Goal: Task Accomplishment & Management: Use online tool/utility

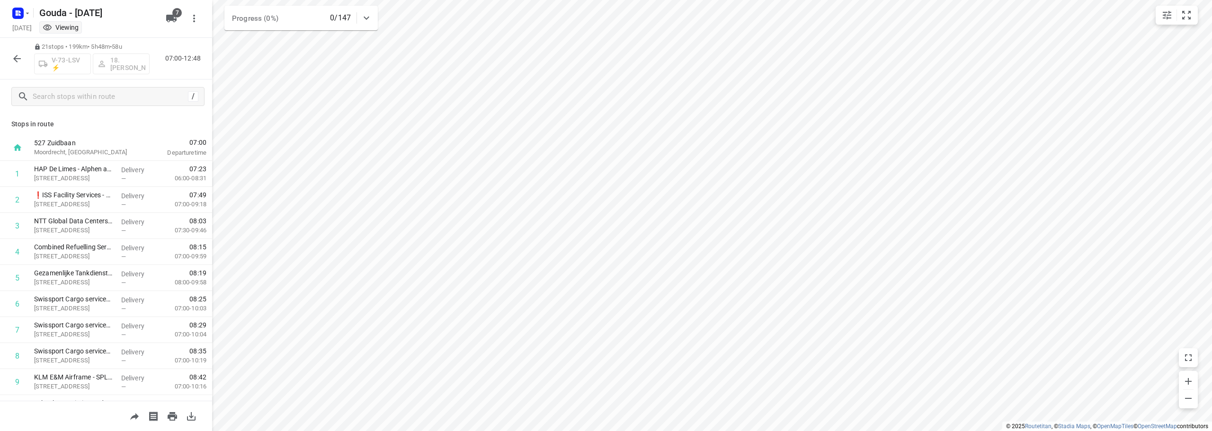
click at [10, 61] on button "button" at bounding box center [17, 58] width 19 height 19
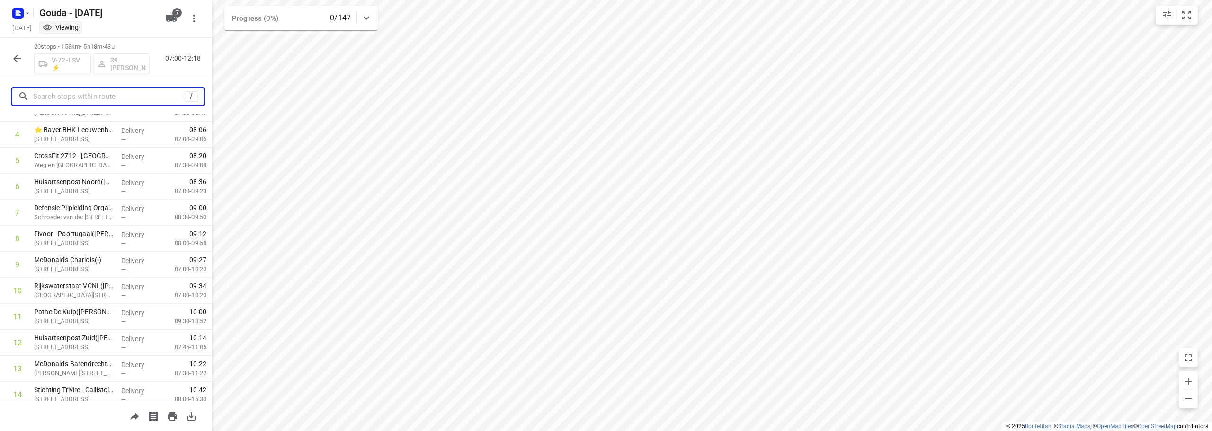
click at [113, 97] on input "text" at bounding box center [109, 97] width 152 height 15
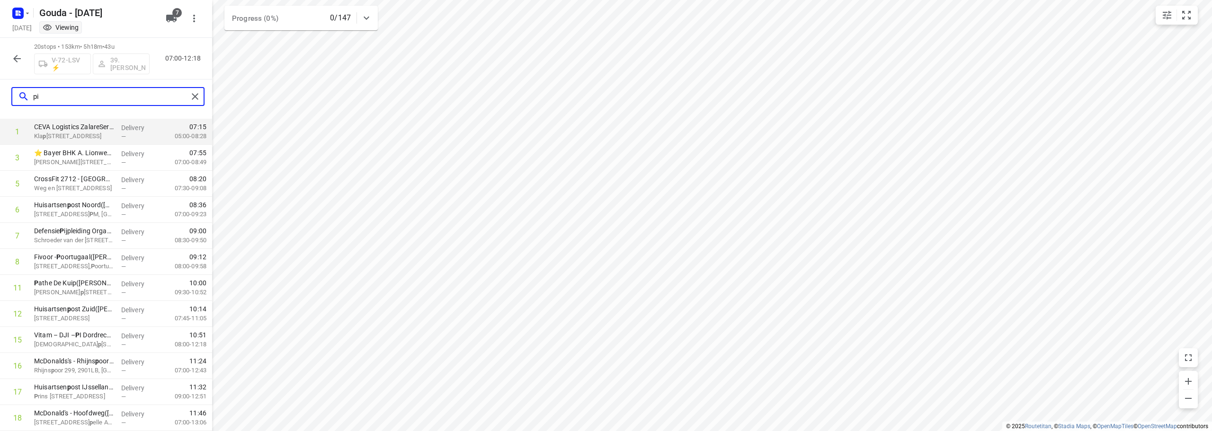
scroll to position [0, 0]
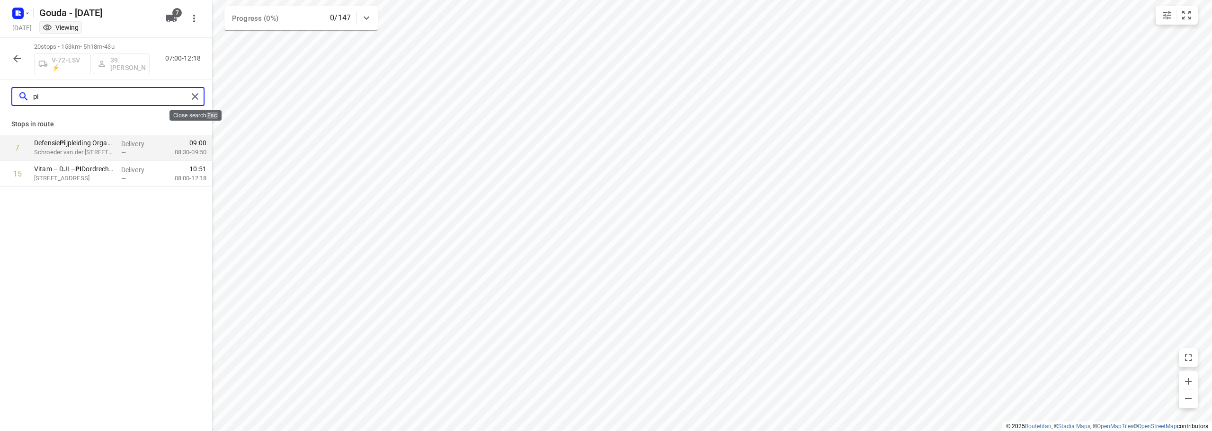
type input "pi"
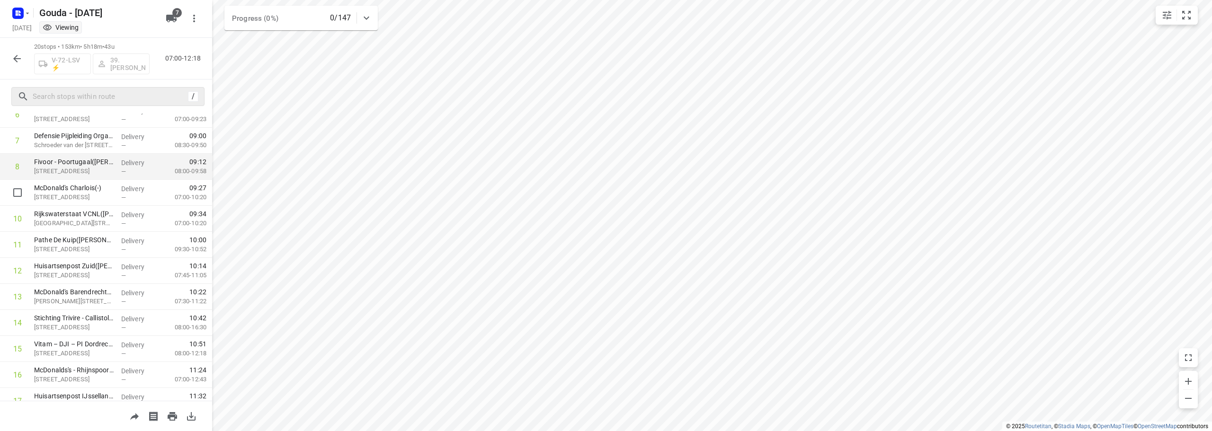
scroll to position [237, 0]
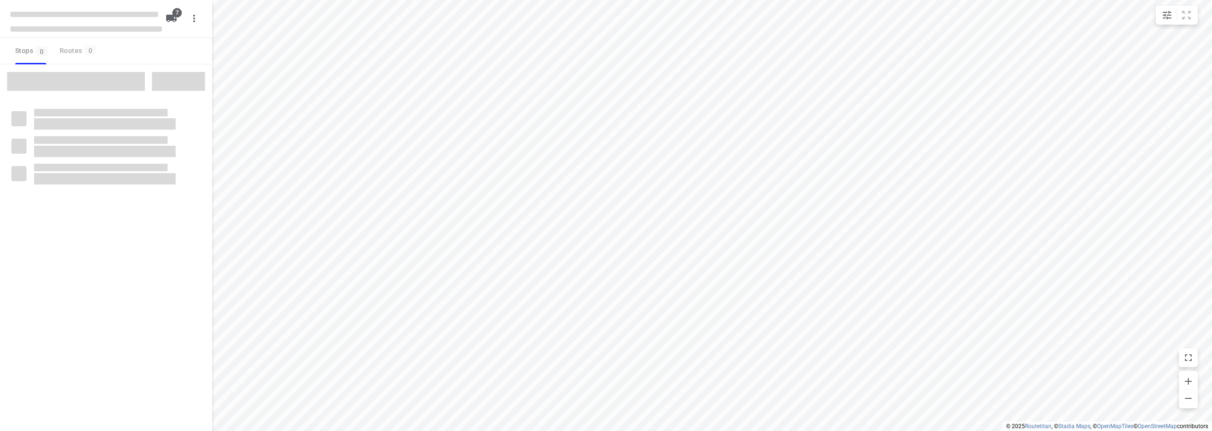
checkbox input "true"
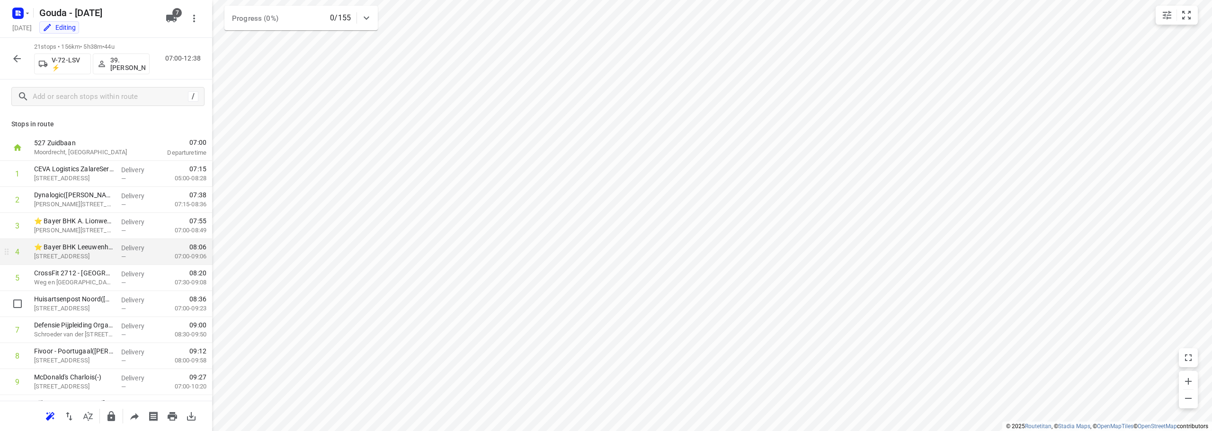
scroll to position [237, 0]
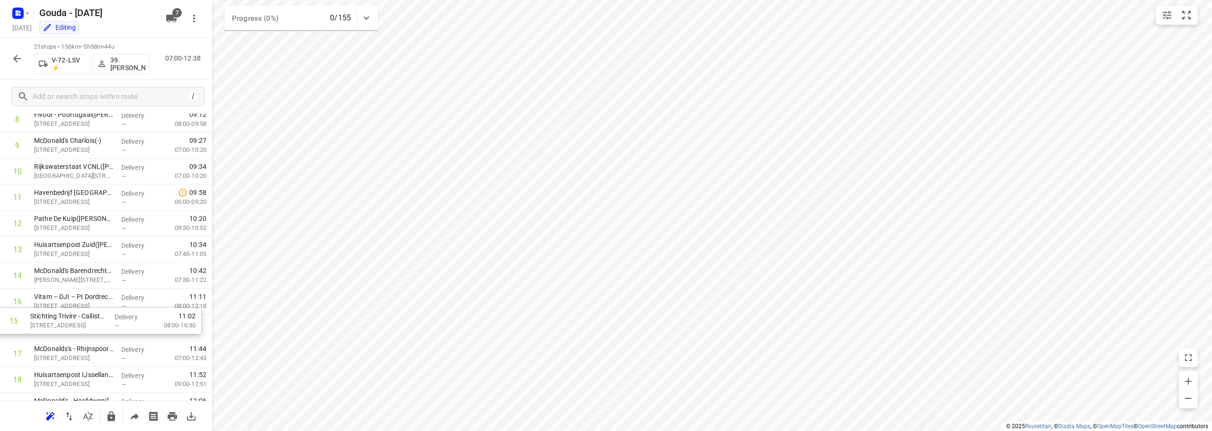
drag, startPoint x: 100, startPoint y: 301, endPoint x: 108, endPoint y: 325, distance: 25.5
click at [95, 326] on div "1 CEVA Logistics ZalareServices B.V. - Bleiswijk(Patrick Sloos) Klappolder 130,…" at bounding box center [106, 197] width 212 height 547
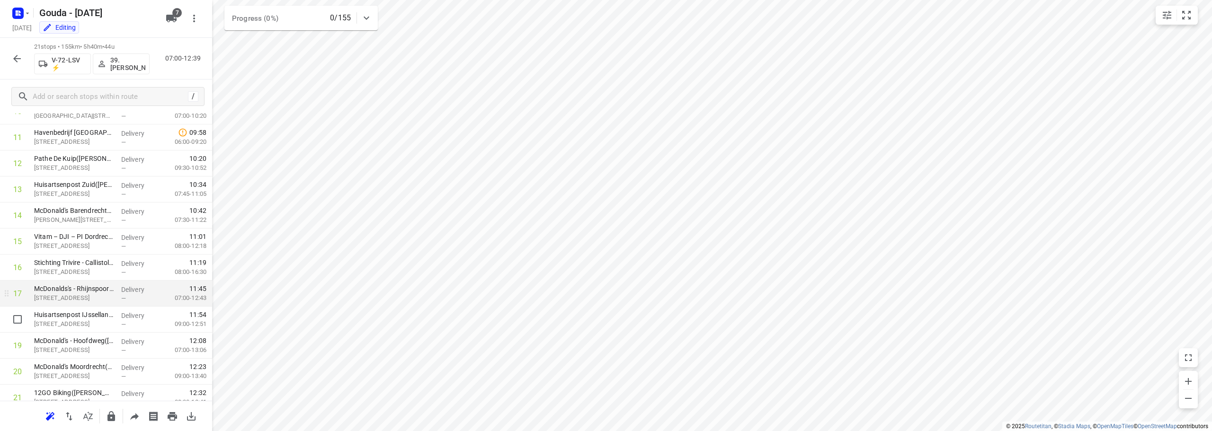
scroll to position [333, 0]
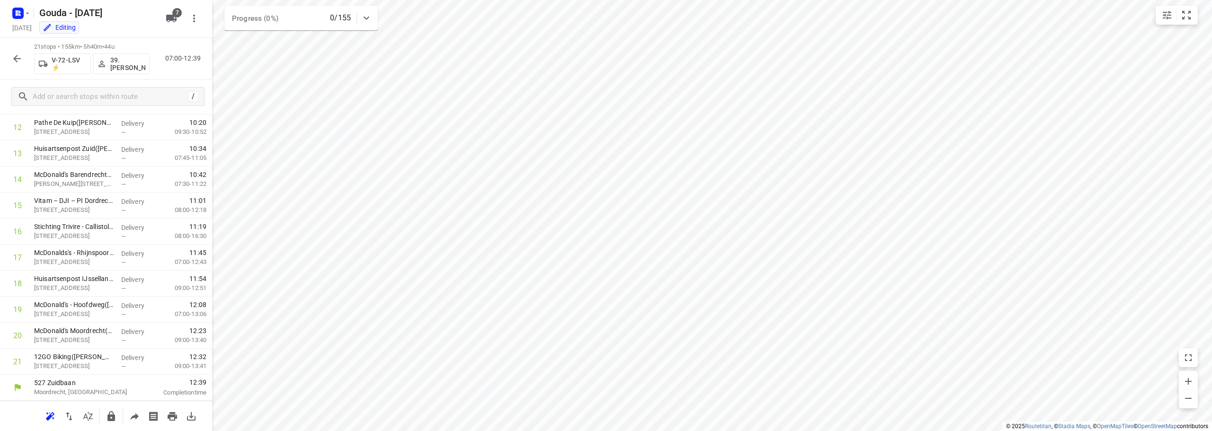
click at [11, 55] on icon "button" at bounding box center [16, 58] width 11 height 11
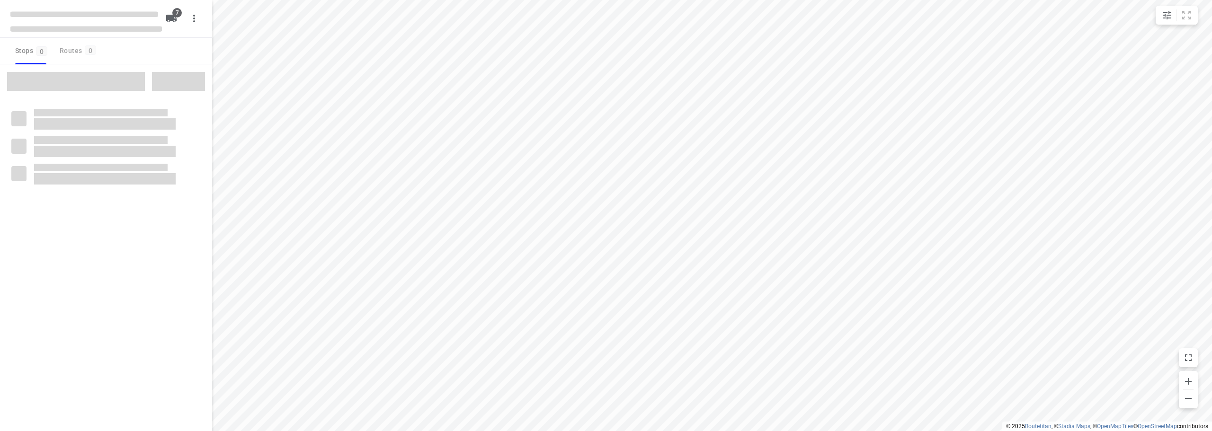
checkbox input "true"
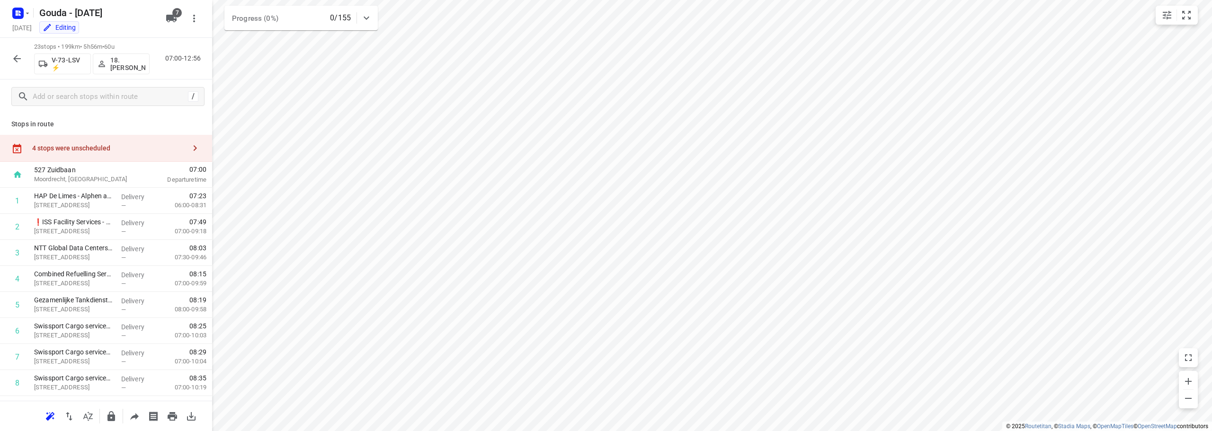
click at [90, 150] on div "4 stops were unscheduled" at bounding box center [108, 148] width 153 height 8
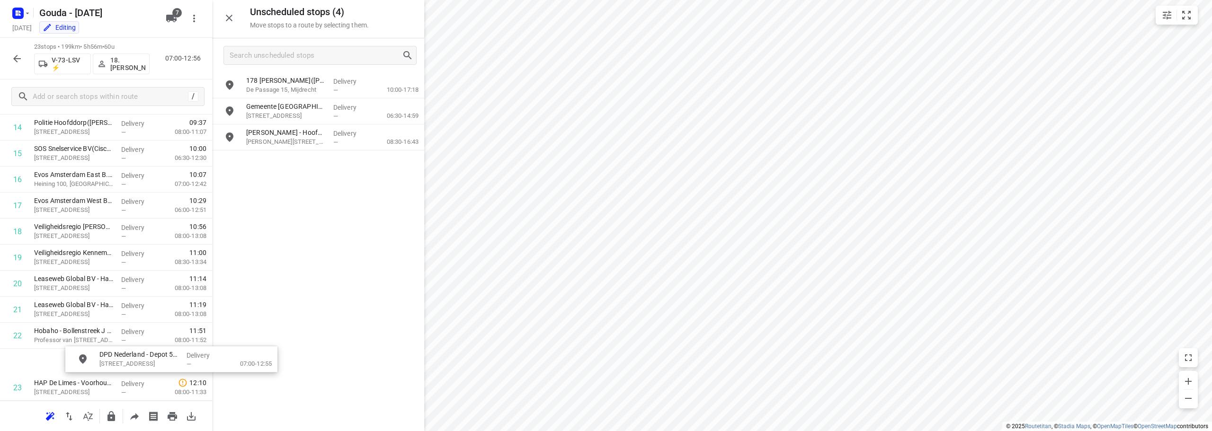
scroll to position [444, 1]
drag, startPoint x: 301, startPoint y: 160, endPoint x: 106, endPoint y: 367, distance: 284.4
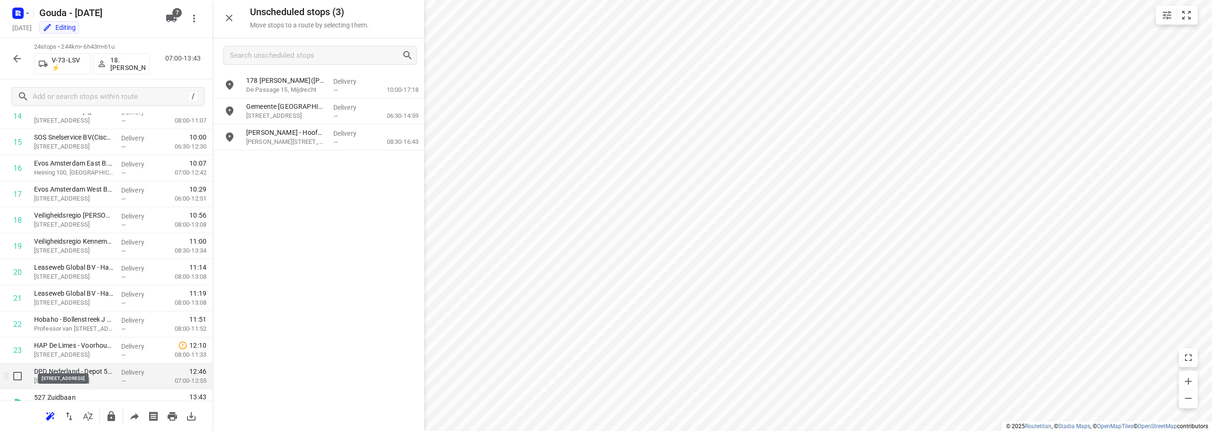
scroll to position [438, 0]
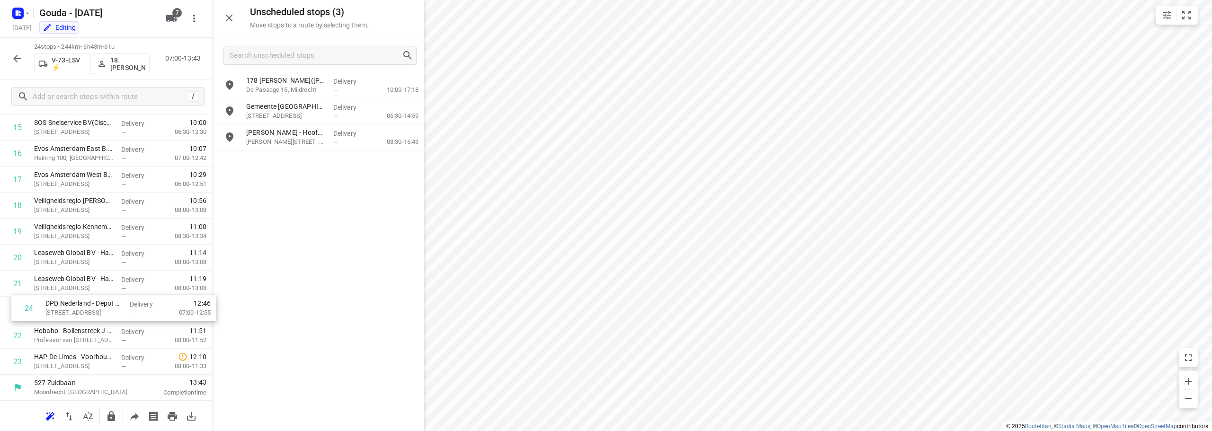
drag, startPoint x: 75, startPoint y: 368, endPoint x: 87, endPoint y: 311, distance: 58.1
click at [87, 311] on div "1 HAP De Limes - Alphen aan den Rijn([PERSON_NAME]) [STREET_ADDRESS] Delivery —…" at bounding box center [106, 62] width 212 height 625
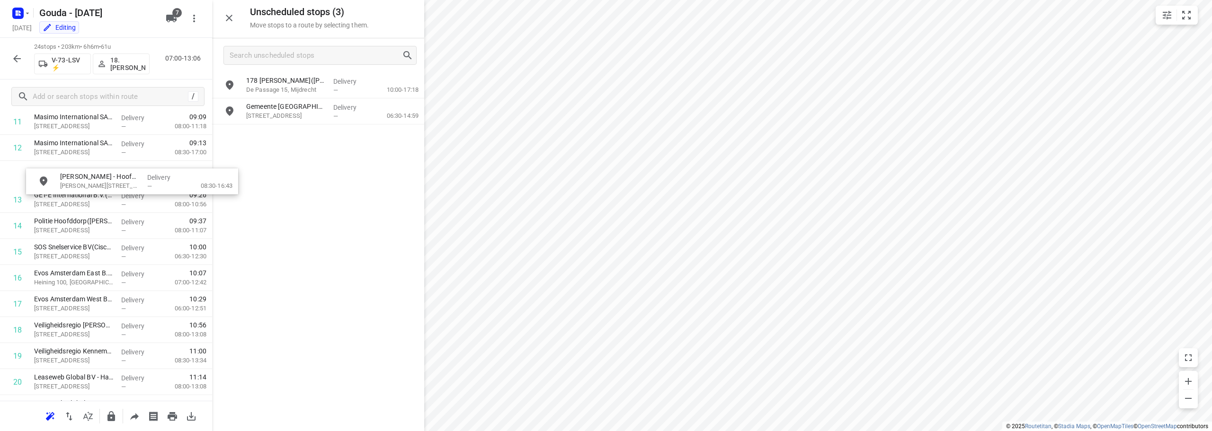
scroll to position [336, 0]
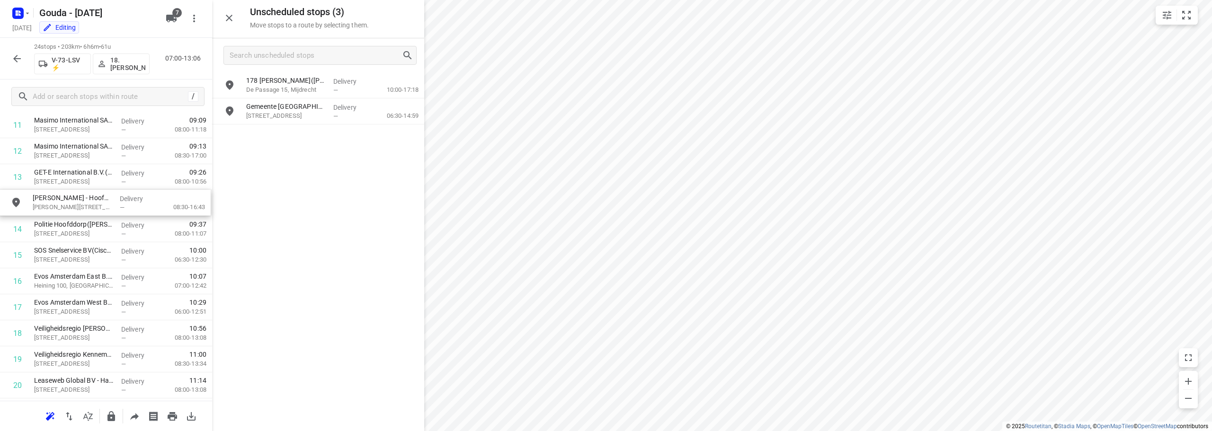
drag, startPoint x: 303, startPoint y: 141, endPoint x: 81, endPoint y: 213, distance: 232.4
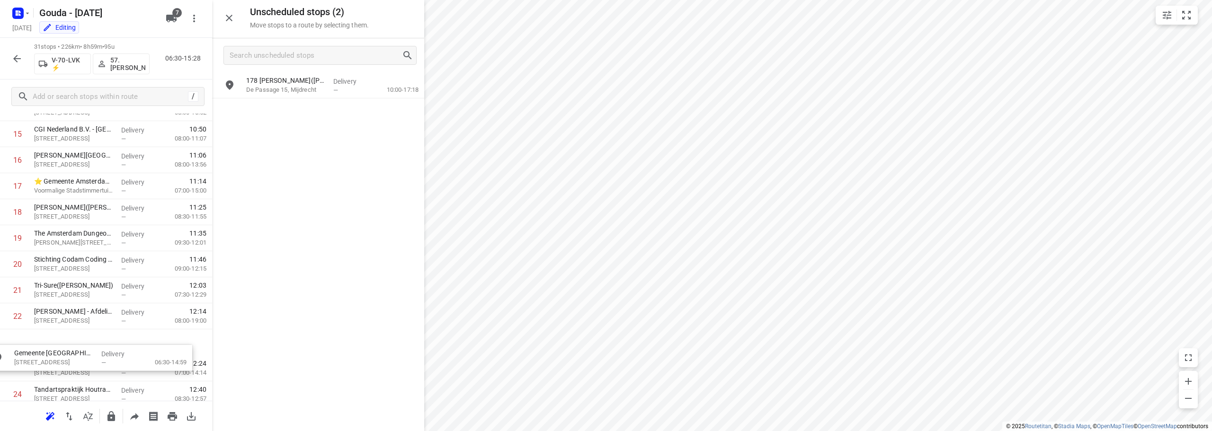
scroll to position [433, 0]
drag, startPoint x: 316, startPoint y: 114, endPoint x: 99, endPoint y: 319, distance: 298.2
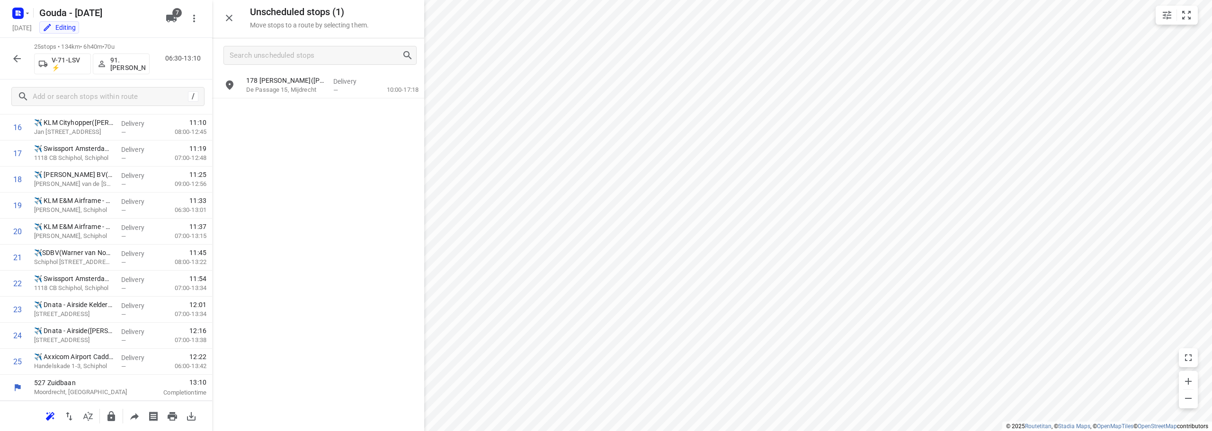
scroll to position [230, 0]
click at [290, 81] on p "178 Filiaal Mijdrecht(Marielle Gudde)" at bounding box center [286, 80] width 80 height 9
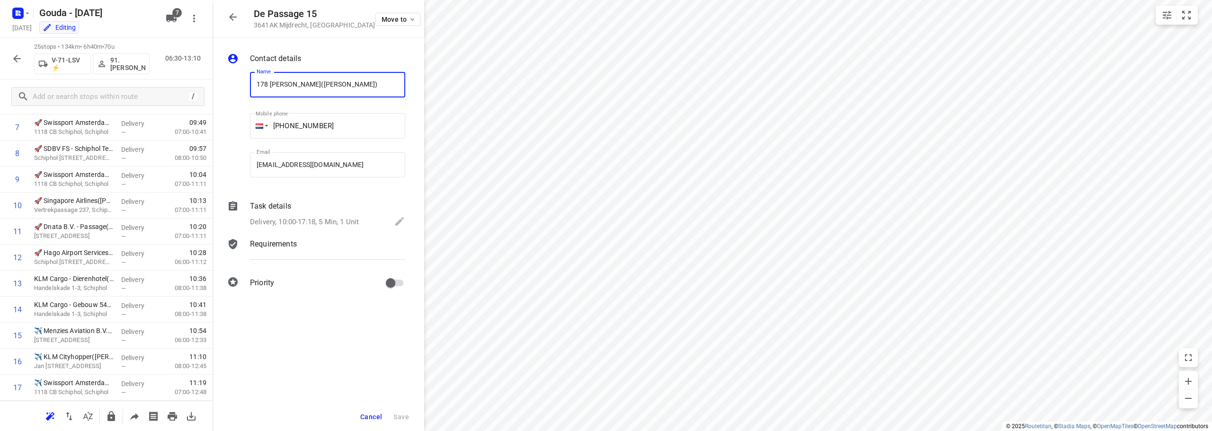
click at [346, 216] on div "Delivery, 10:00-17:18, 5 Min, 1 Unit" at bounding box center [327, 222] width 155 height 13
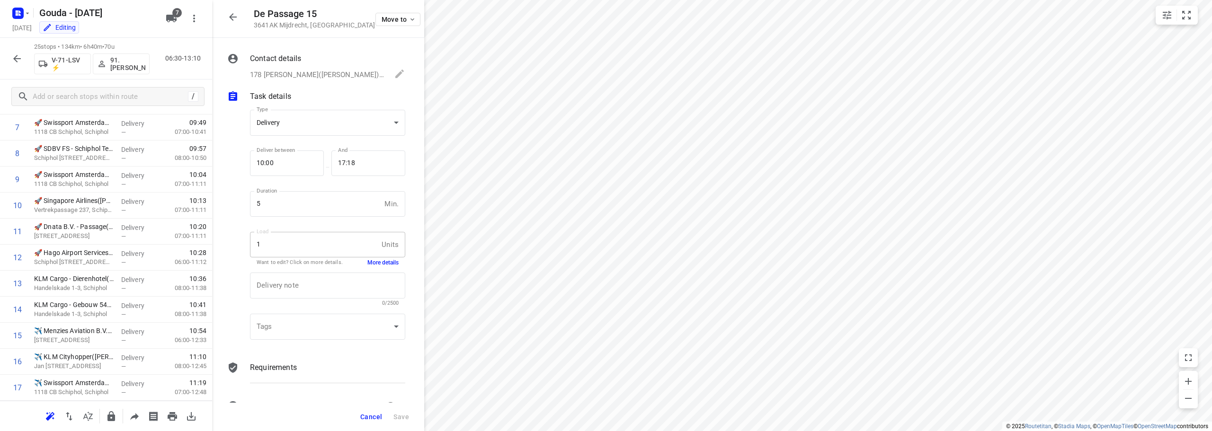
click at [389, 260] on button "More details" at bounding box center [383, 263] width 31 height 8
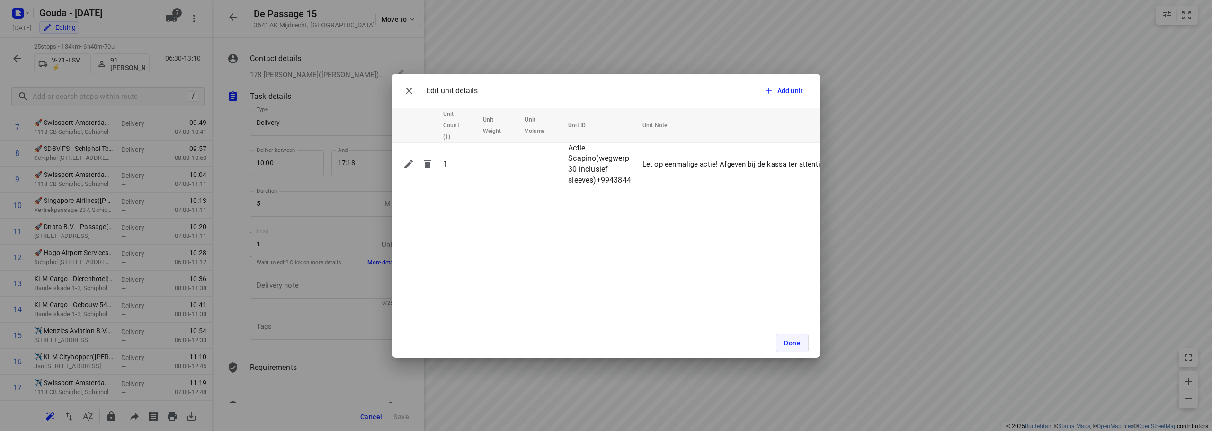
click at [801, 340] on button "Done" at bounding box center [792, 343] width 33 height 18
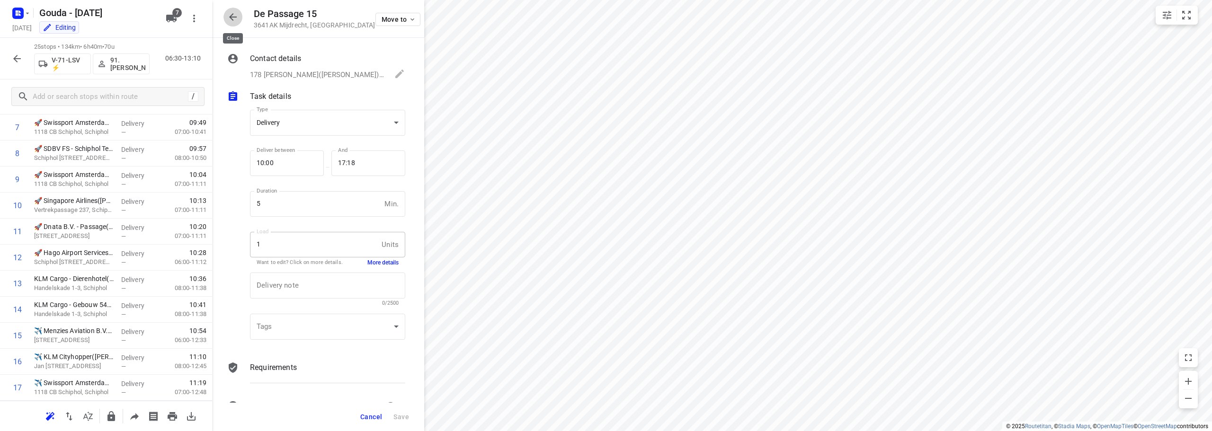
click at [232, 19] on icon "button" at bounding box center [233, 17] width 8 height 8
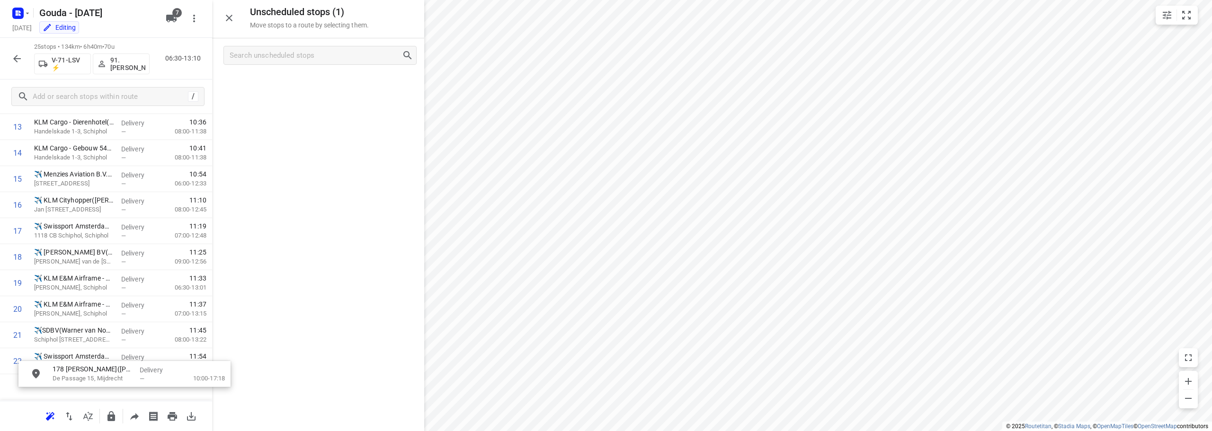
scroll to position [497, 0]
drag, startPoint x: 282, startPoint y: 94, endPoint x: 80, endPoint y: 357, distance: 331.9
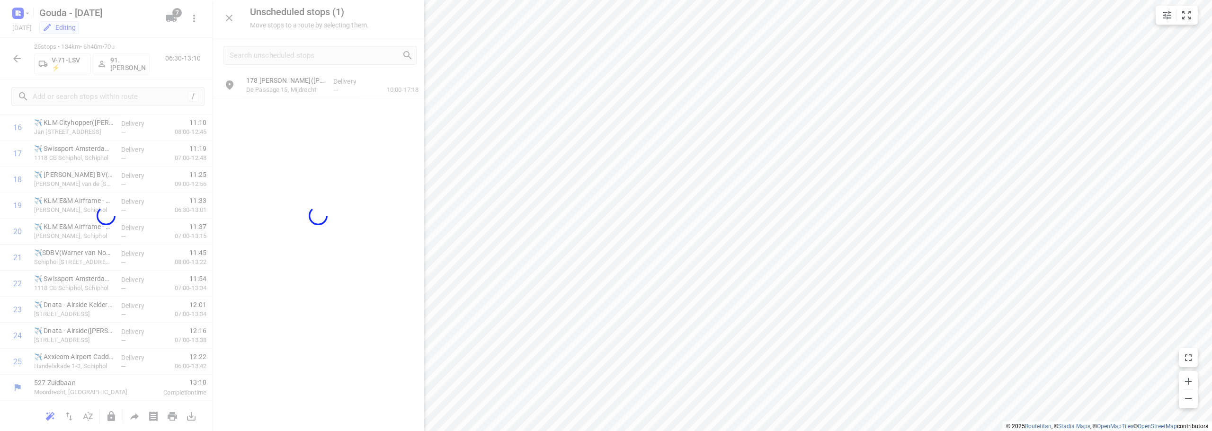
scroll to position [463, 0]
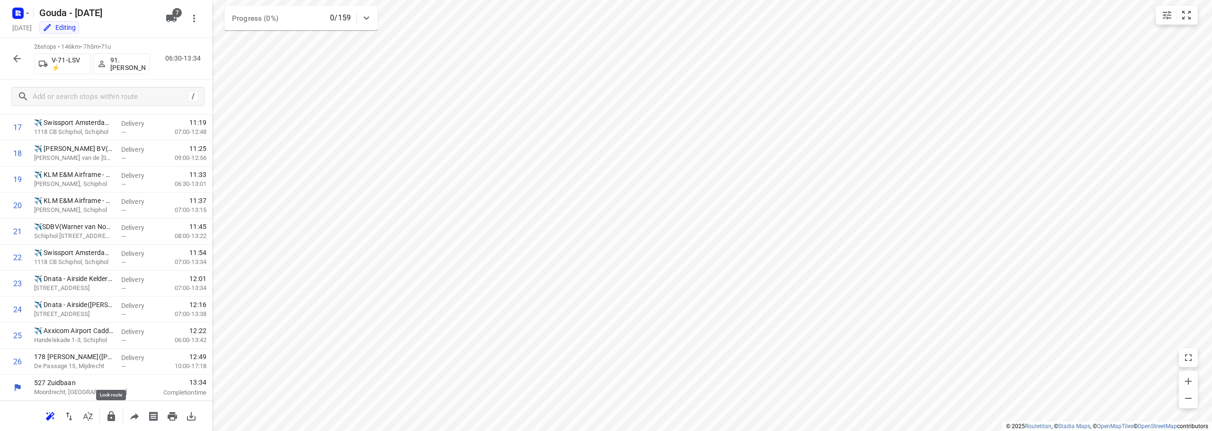
click at [115, 421] on icon "button" at bounding box center [111, 416] width 11 height 11
click at [22, 63] on icon "button" at bounding box center [16, 58] width 11 height 11
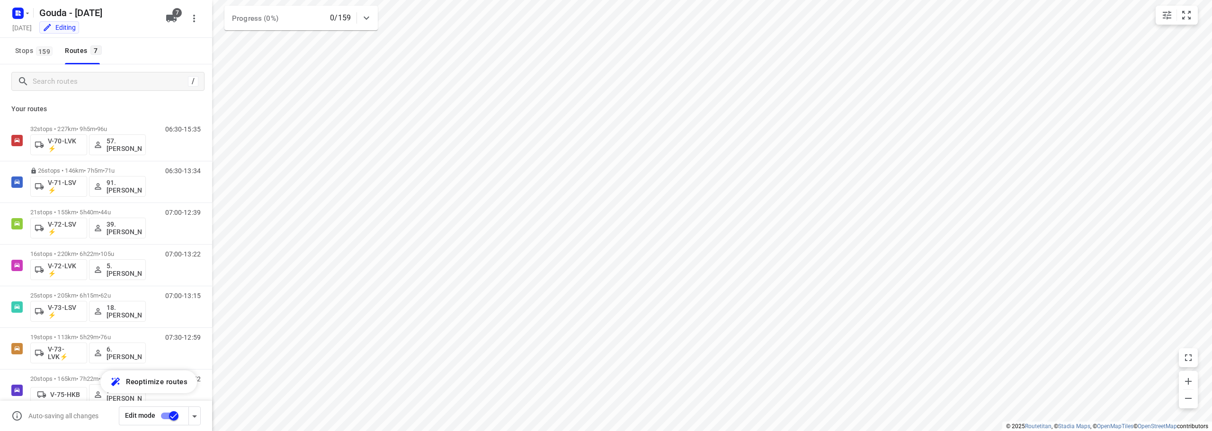
click at [171, 413] on input "checkbox" at bounding box center [174, 416] width 54 height 18
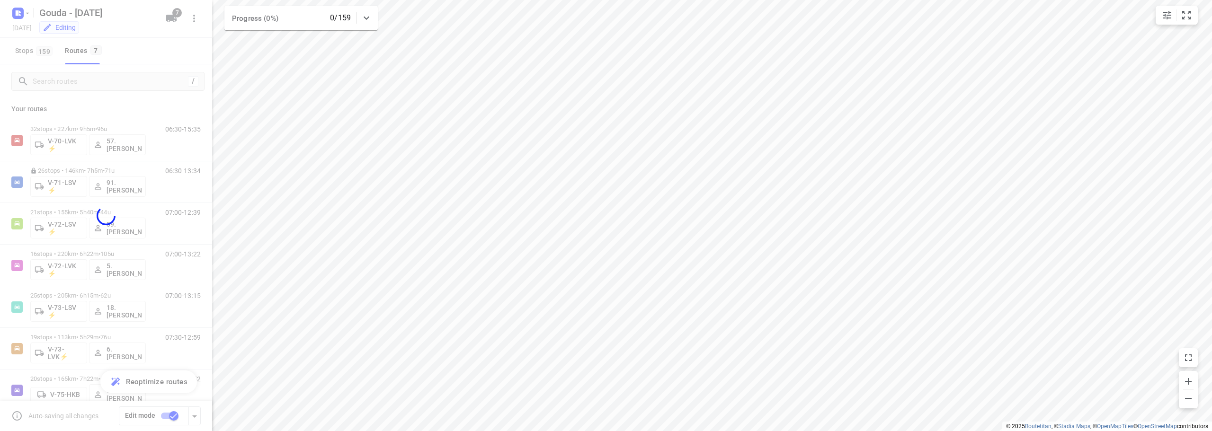
checkbox input "false"
